Goal: Navigation & Orientation: Go to known website

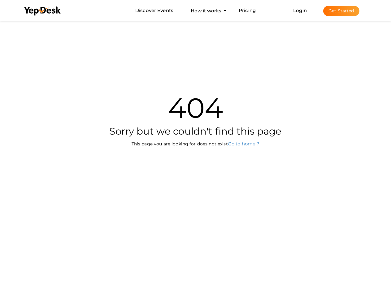
click at [195, 149] on div "404 Sorry but we couldn't find this page This page you are looking for does not…" at bounding box center [196, 113] width 362 height 187
click at [43, 11] on use at bounding box center [42, 11] width 37 height 9
click at [301, 10] on link "Login" at bounding box center [300, 10] width 14 height 6
click at [341, 11] on button "Get Started" at bounding box center [341, 11] width 36 height 10
